Goal: Information Seeking & Learning: Learn about a topic

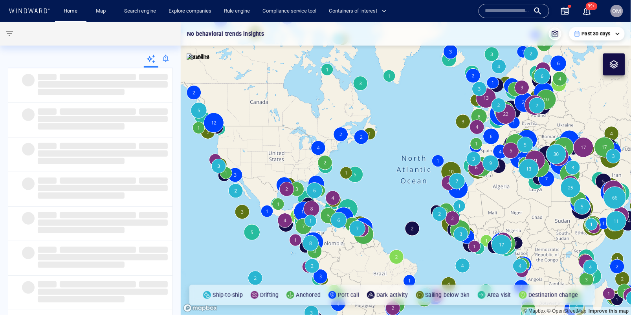
click at [503, 13] on input "text" at bounding box center [507, 11] width 45 height 12
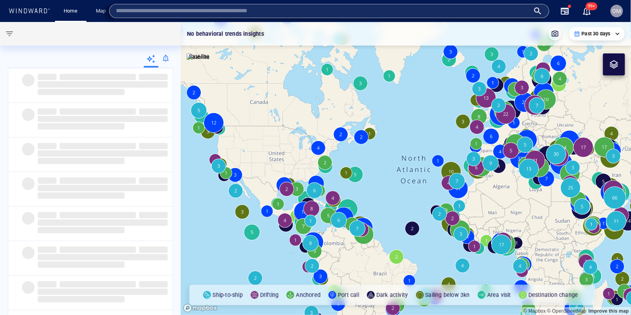
paste input "*******"
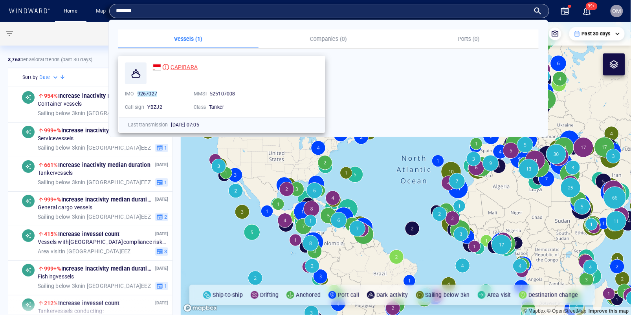
type input "*******"
click at [188, 66] on span "CAPIBARA" at bounding box center [183, 67] width 27 height 6
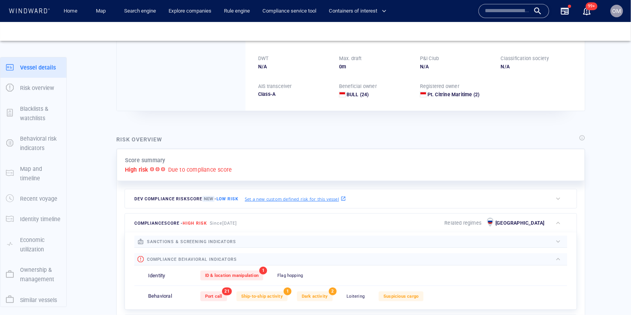
scroll to position [20, 0]
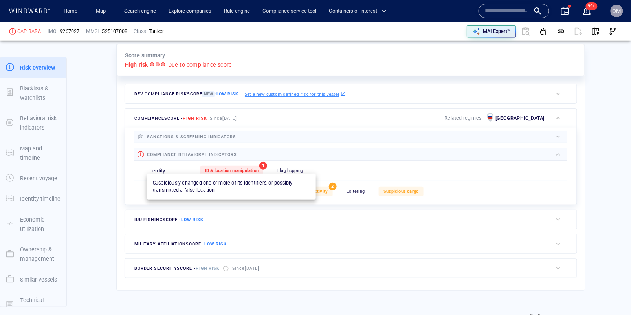
click at [247, 168] on span "ID & location manipulation" at bounding box center [231, 170] width 53 height 5
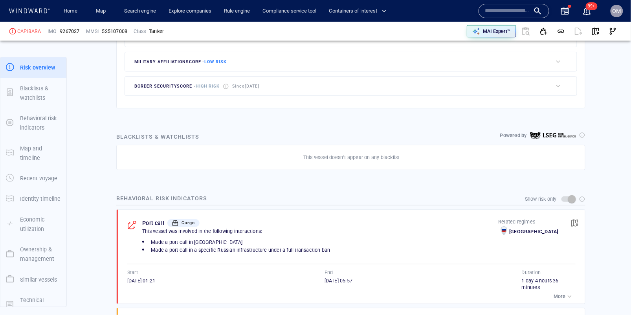
scroll to position [41, 0]
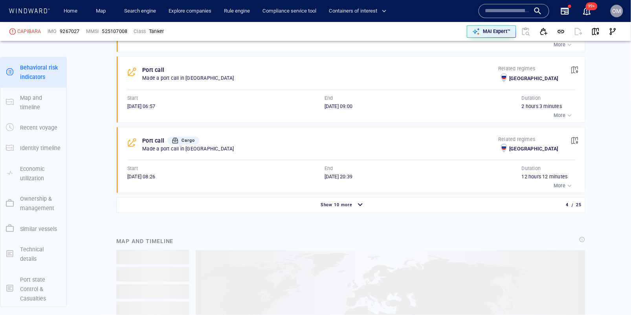
scroll to position [698, 0]
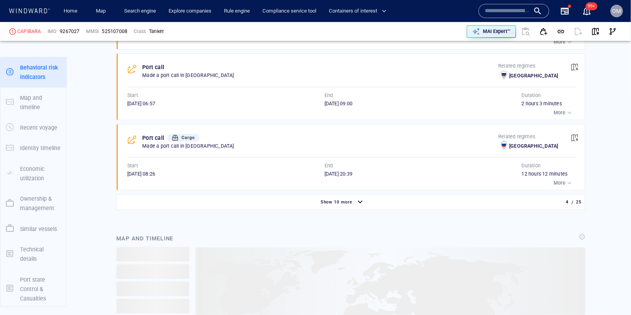
click at [337, 188] on div "Port call Cargo This vessel was involved in the following interactions: Made a …" at bounding box center [350, 39] width 469 height 310
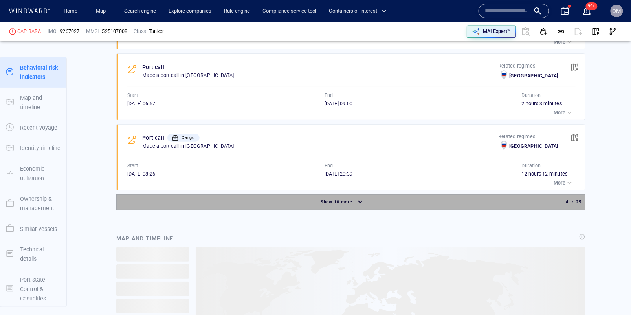
click at [334, 202] on div "Show 10 more" at bounding box center [342, 203] width 449 height 14
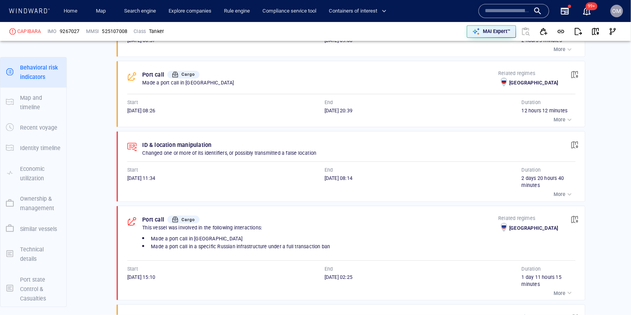
scroll to position [762, 0]
click at [344, 176] on div "24/08/2025 08:14" at bounding box center [422, 181] width 197 height 14
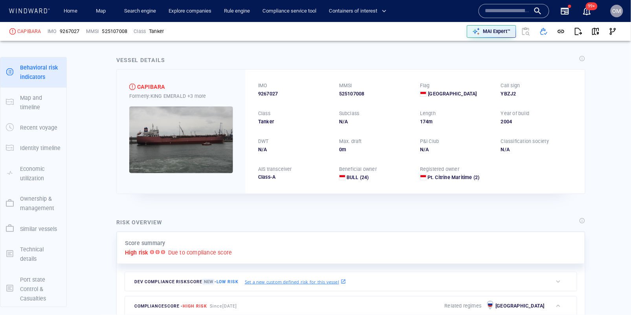
scroll to position [0, 0]
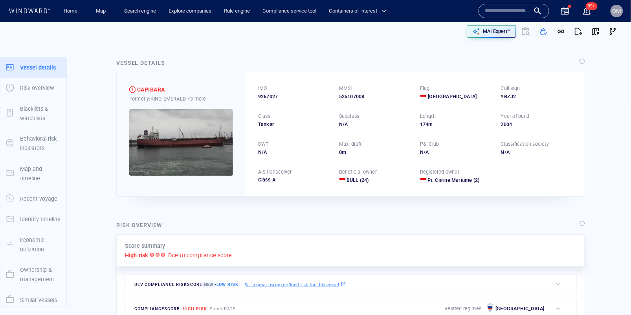
click at [269, 99] on span "9267027" at bounding box center [268, 96] width 20 height 7
copy span "9267027"
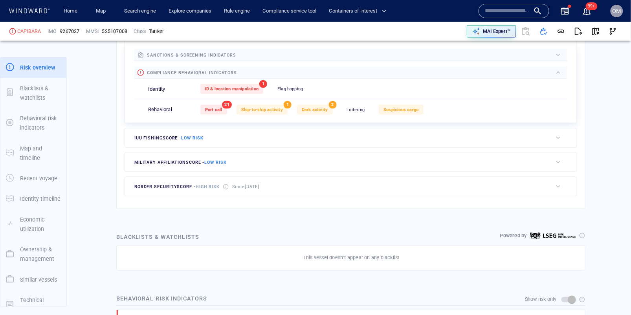
scroll to position [289, 0]
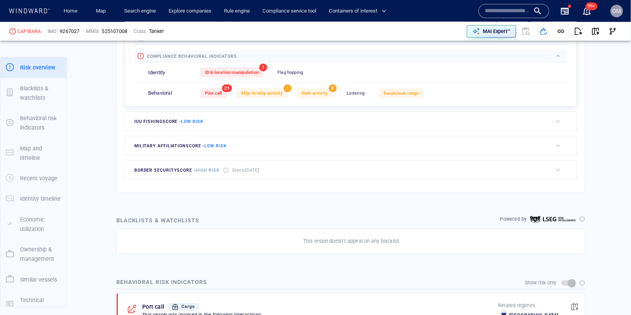
click at [253, 76] on div "ID & location manipulation 1 Flag hopping 0" at bounding box center [383, 72] width 367 height 19
click at [254, 70] on span "ID & location manipulation" at bounding box center [231, 72] width 53 height 5
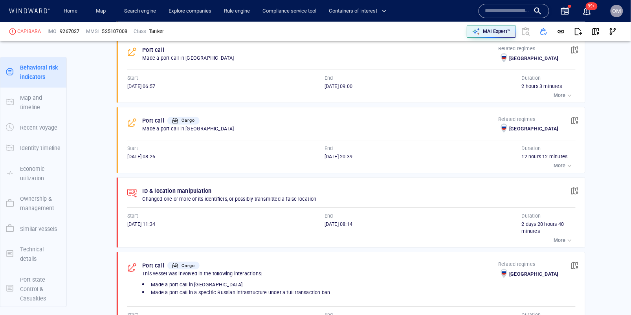
scroll to position [715, 0]
click at [550, 234] on div "More" at bounding box center [351, 239] width 448 height 11
click at [556, 236] on p "More" at bounding box center [560, 239] width 12 height 7
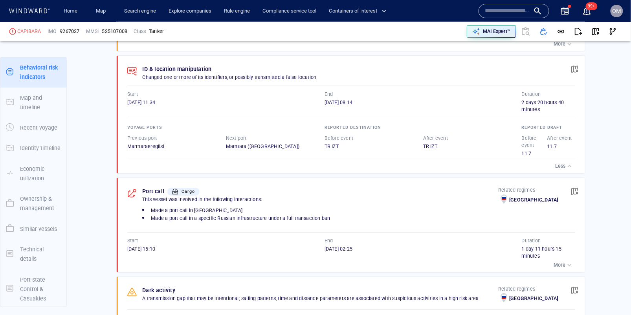
scroll to position [776, 0]
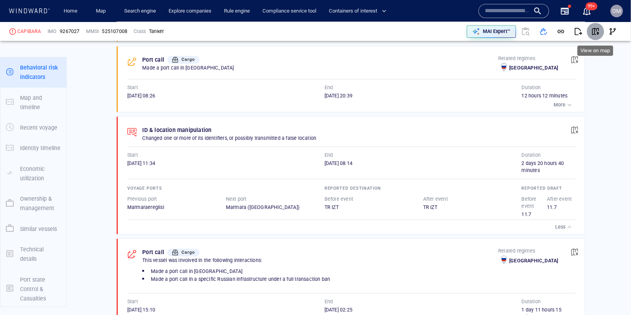
click at [594, 29] on span "button" at bounding box center [595, 31] width 8 height 8
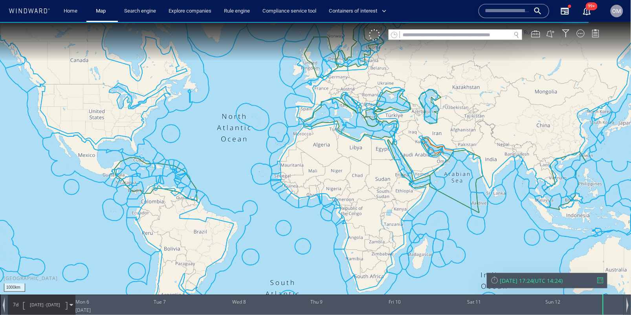
click at [596, 281] on div "[DATE] 17:24 ( UTC 14:24 )" at bounding box center [546, 279] width 113 height 7
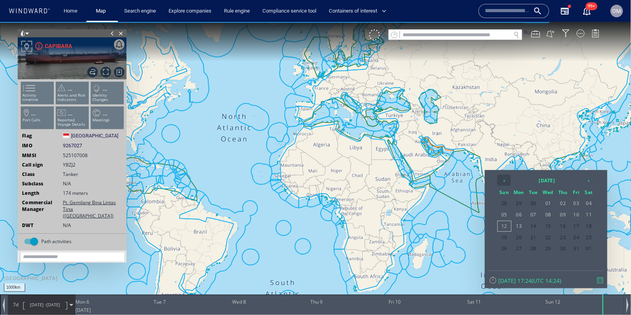
click at [505, 181] on table "‹ [DATE] › Sun Mon Tue Wed Thu Fri Sat 28 29 30 01 02 03 04 05 06 07 08 09 10 1…" at bounding box center [545, 214] width 99 height 81
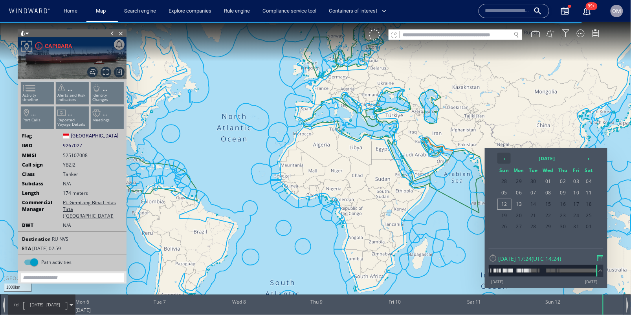
click at [505, 181] on span "28" at bounding box center [504, 181] width 13 height 10
click at [505, 181] on span "31" at bounding box center [504, 181] width 13 height 10
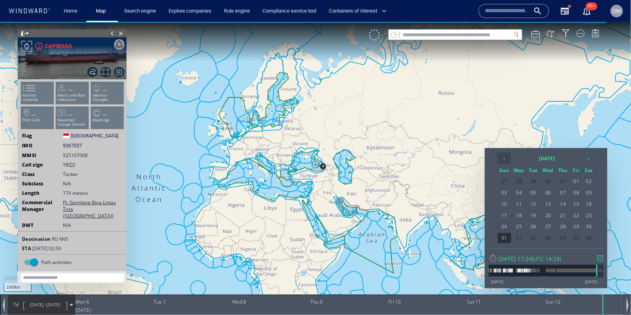
click at [508, 161] on th "‹" at bounding box center [503, 157] width 13 height 11
click at [582, 161] on th "[DATE]" at bounding box center [546, 157] width 71 height 11
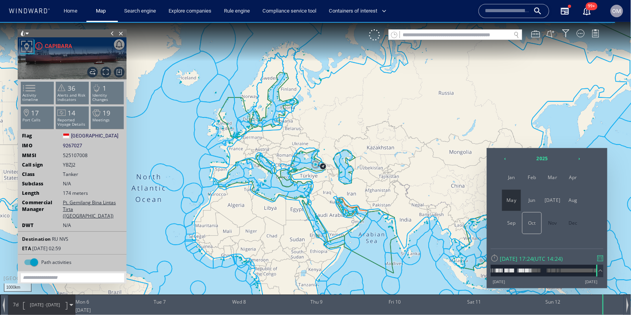
click at [582, 161] on th "›" at bounding box center [579, 157] width 12 height 11
click at [584, 161] on th "›" at bounding box center [579, 157] width 12 height 11
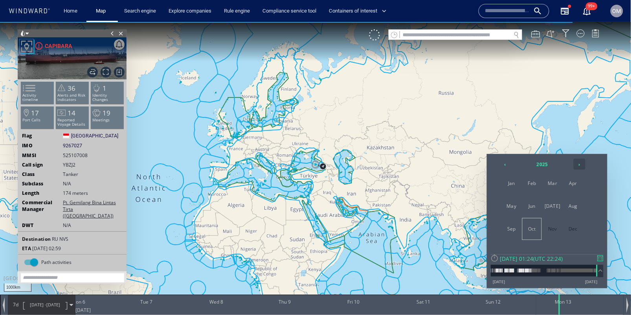
click at [584, 22] on div "1000km © Mapbox © OpenStreetMap Improve this map 0 0 [DATE] Tue 7 Wed 8 Thu 9 F…" at bounding box center [315, 22] width 631 height 0
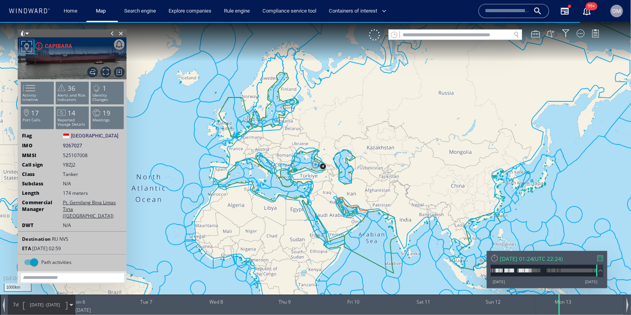
click at [584, 161] on canvas "Map" at bounding box center [315, 164] width 631 height 285
click at [604, 259] on div "[DATE] 01:24 ( UTC 22:24 ) [DATE] [DATE]" at bounding box center [547, 269] width 121 height 37
click at [598, 263] on div "[DATE] 01:24 ( UTC 22:24 ) [DATE] [DATE]" at bounding box center [547, 269] width 121 height 37
click at [598, 260] on div at bounding box center [600, 258] width 6 height 6
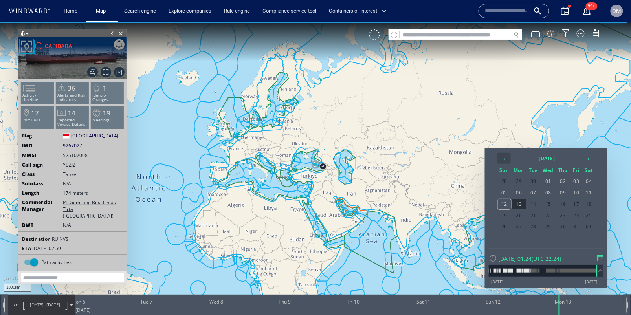
click at [508, 158] on th "‹" at bounding box center [503, 157] width 13 height 11
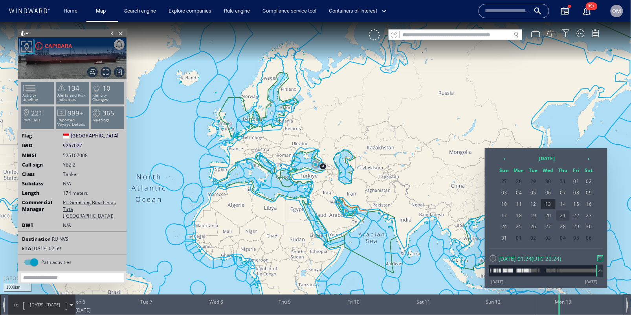
click at [562, 214] on span "21" at bounding box center [562, 215] width 13 height 10
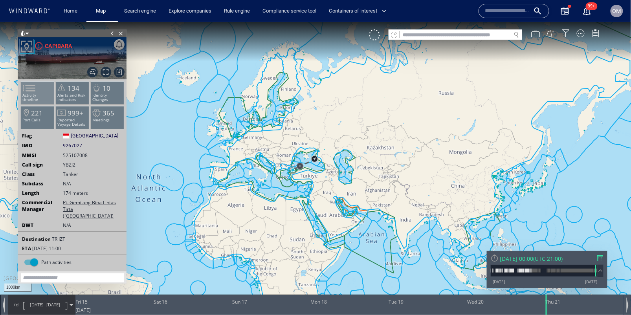
click at [43, 90] on li "Activity timeline" at bounding box center [37, 92] width 33 height 23
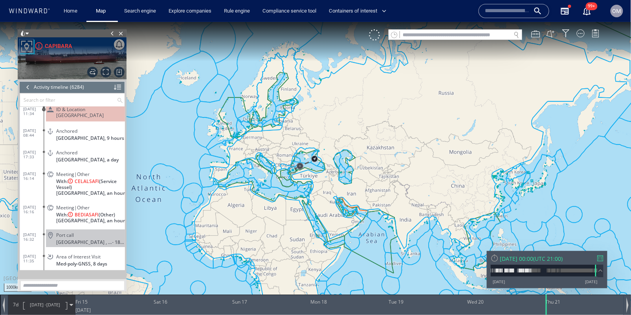
scroll to position [133219, 0]
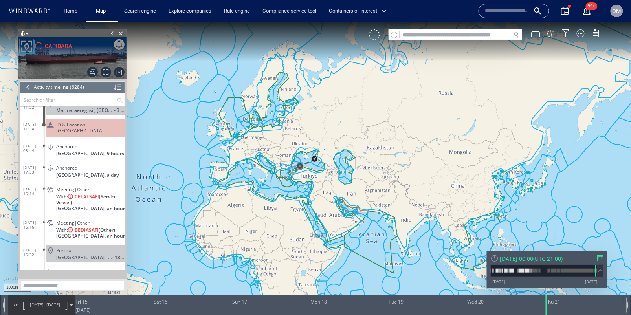
click at [102, 121] on span "ID & Location [GEOGRAPHIC_DATA]" at bounding box center [89, 127] width 66 height 12
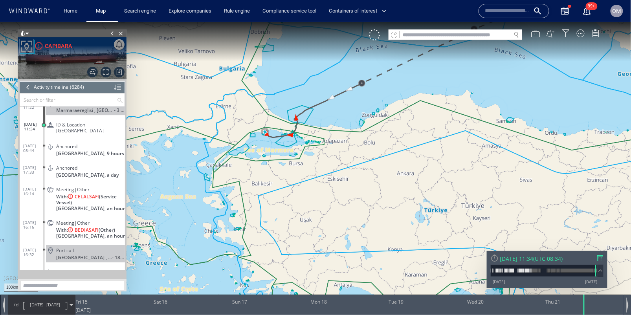
click at [278, 153] on canvas "Map" at bounding box center [315, 164] width 631 height 285
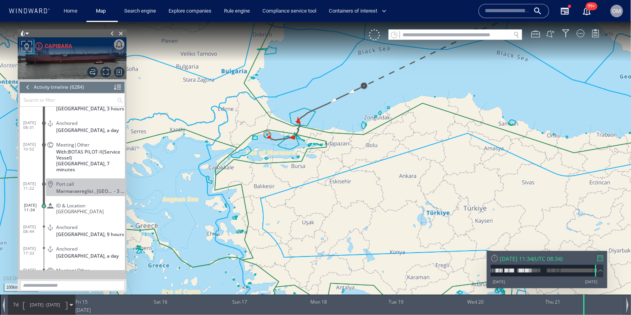
scroll to position [133210, 0]
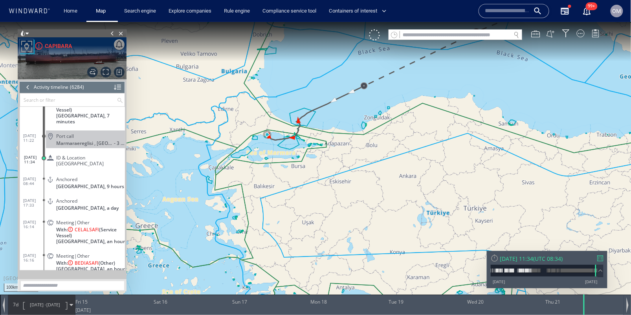
click at [29, 83] on div at bounding box center [28, 87] width 9 height 12
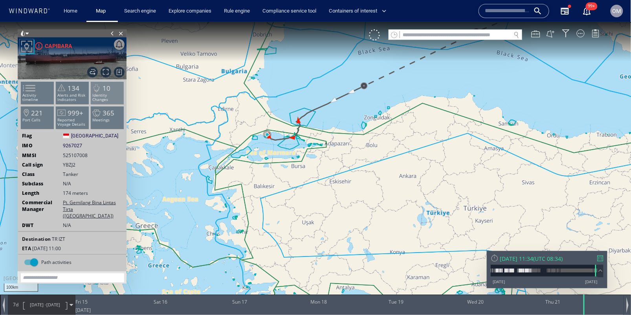
click at [95, 95] on p "Identity Changes" at bounding box center [107, 97] width 33 height 9
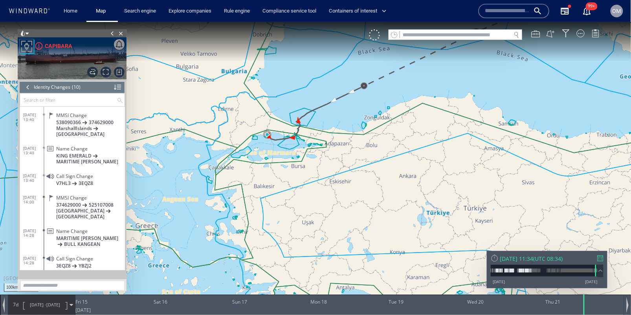
scroll to position [84, 0]
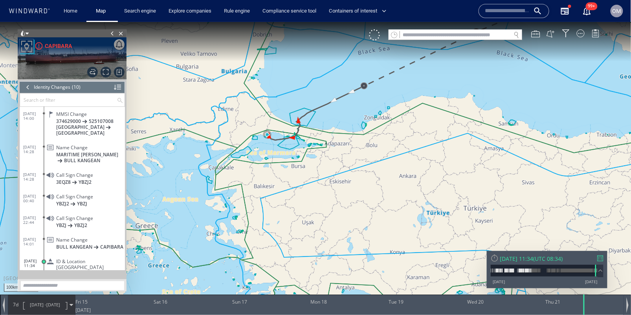
click at [95, 259] on div "ID & Location [GEOGRAPHIC_DATA]" at bounding box center [85, 264] width 79 height 18
click at [29, 85] on div at bounding box center [28, 87] width 9 height 12
